Goal: Transaction & Acquisition: Purchase product/service

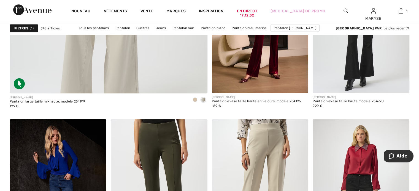
scroll to position [1643, 0]
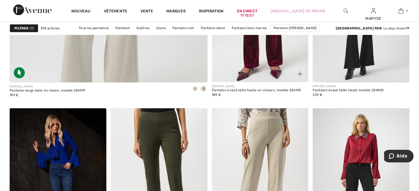
click at [269, 67] on img at bounding box center [260, 10] width 97 height 145
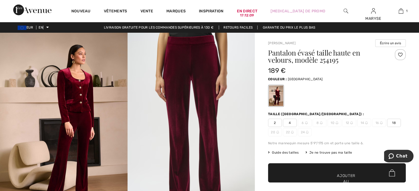
click at [353, 181] on font "Ajouter au panier" at bounding box center [346, 181] width 18 height 17
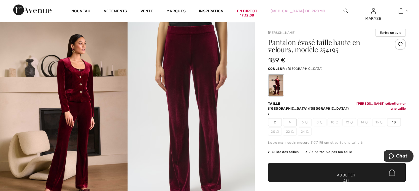
scroll to position [72, 0]
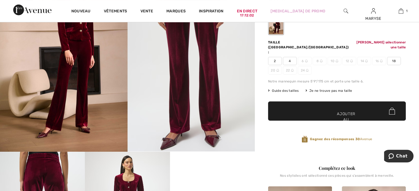
click at [351, 112] on font "Ajouter au panier" at bounding box center [346, 119] width 18 height 17
click at [340, 115] on font "Ajouter au panier" at bounding box center [346, 119] width 18 height 17
click at [346, 115] on font "Ajouter au panier" at bounding box center [346, 119] width 18 height 17
click at [392, 63] on font "18" at bounding box center [394, 61] width 4 height 4
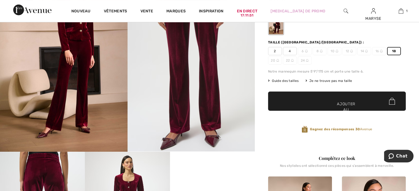
click at [348, 106] on span "✔ Ajouté au panier Ajouter au panier" at bounding box center [337, 101] width 138 height 19
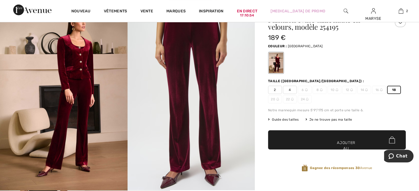
scroll to position [0, 0]
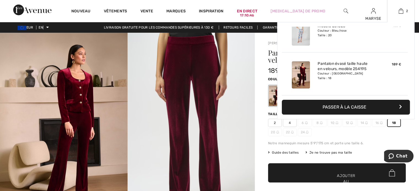
click at [362, 107] on font "Passer à la caisse" at bounding box center [344, 107] width 44 height 5
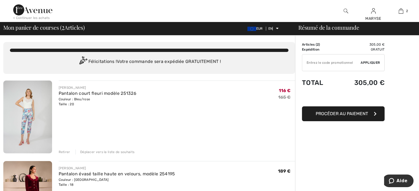
click at [66, 154] on font "Retirer" at bounding box center [65, 152] width 12 height 4
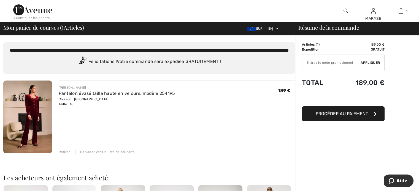
click at [353, 116] on font "Procéder au paiement" at bounding box center [341, 113] width 52 height 5
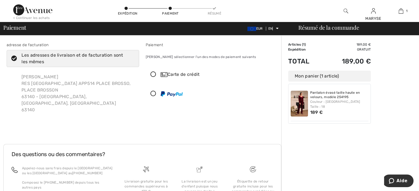
click at [154, 78] on icon at bounding box center [153, 75] width 15 height 6
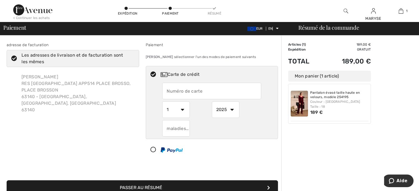
click at [231, 94] on input "text" at bounding box center [211, 91] width 99 height 17
type input "[CREDIT_CARD_NUMBER]"
click at [7, 181] on button "Passer au résumé" at bounding box center [142, 188] width 271 height 15
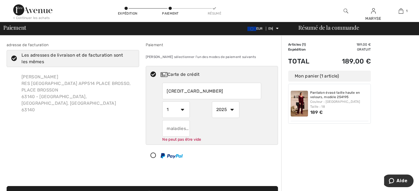
click at [184, 115] on select "1 2 3 4 5 6 7 8 9 10 11 12" at bounding box center [176, 110] width 28 height 17
select select "12"
click at [163, 107] on select "1 2 3 4 5 6 7 8 9 10 11 12" at bounding box center [176, 110] width 28 height 17
click at [182, 116] on select "1 2 3 4 5 6 7 8 9 10 11 12" at bounding box center [176, 110] width 28 height 17
click at [188, 135] on input "text" at bounding box center [176, 128] width 28 height 17
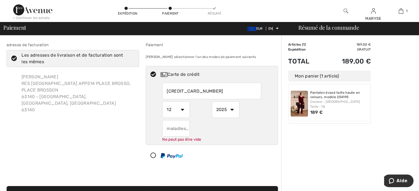
click at [187, 135] on input "text" at bounding box center [176, 128] width 28 height 17
click at [190, 135] on input "text" at bounding box center [176, 128] width 28 height 17
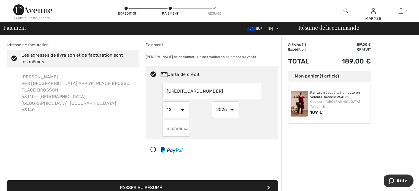
click at [231, 116] on select "2025 2026 2027 2028 2029 2030 2031 2032 2033 2034 2035" at bounding box center [226, 110] width 28 height 17
select select "2027"
click at [212, 107] on select "2025 2026 2027 2028 2029 2030 2031 2032 2033 2034 2035" at bounding box center [226, 110] width 28 height 17
click at [187, 134] on input "text" at bounding box center [176, 128] width 28 height 17
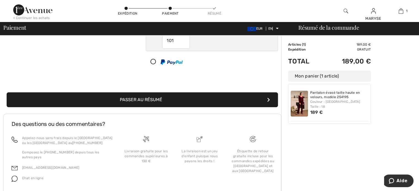
scroll to position [106, 0]
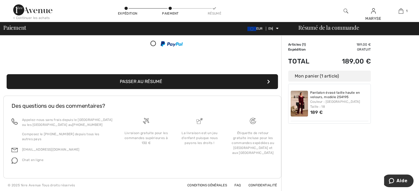
type input "101"
click at [156, 84] on font "Passer au résumé" at bounding box center [141, 81] width 42 height 5
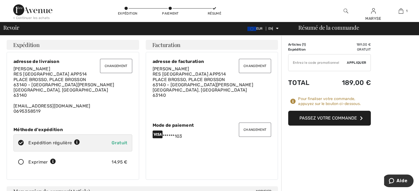
click at [340, 121] on font "Passez votre commande" at bounding box center [328, 118] width 58 height 5
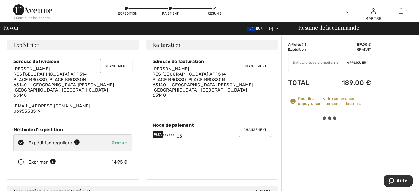
click at [340, 126] on div at bounding box center [329, 118] width 83 height 15
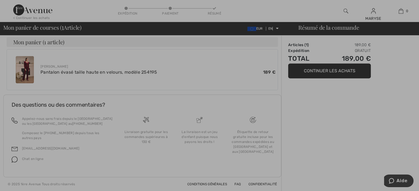
scroll to position [241, 0]
